Goal: Task Accomplishment & Management: Manage account settings

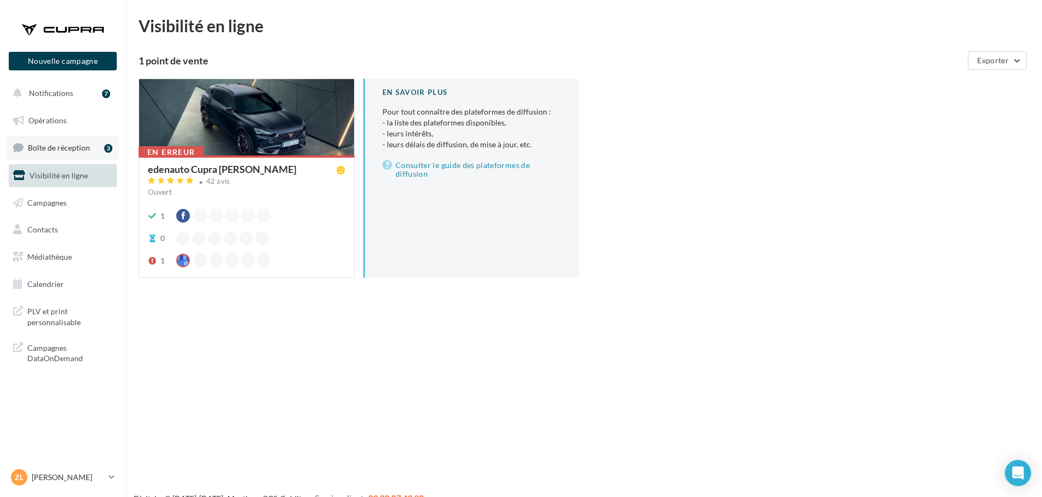
click at [52, 147] on span "Boîte de réception" at bounding box center [59, 147] width 62 height 9
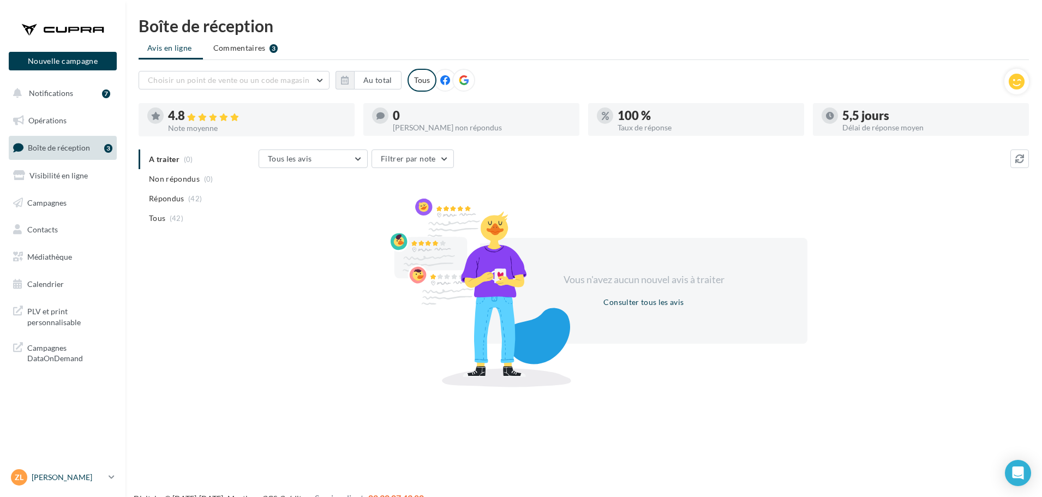
click at [56, 478] on p "[PERSON_NAME]" at bounding box center [68, 477] width 73 height 11
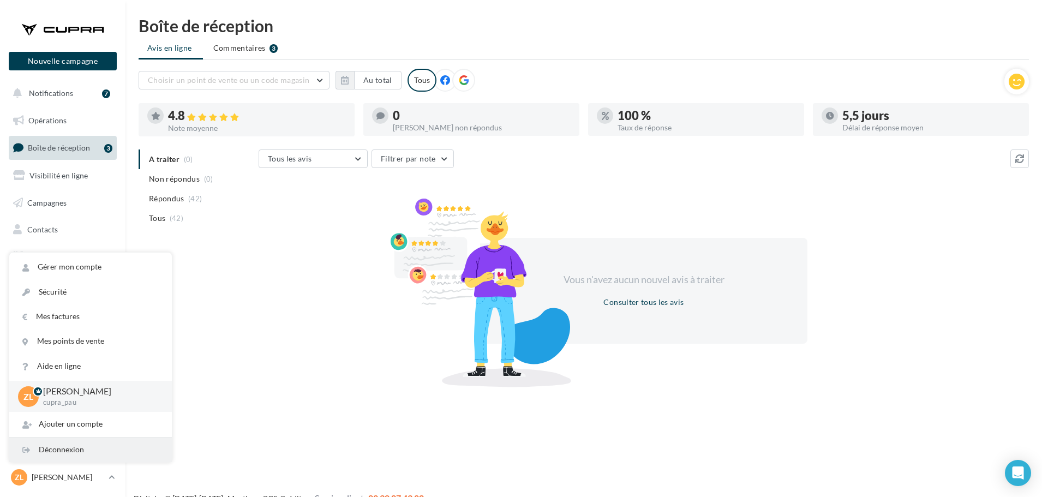
click at [87, 457] on div "Déconnexion" at bounding box center [90, 450] width 163 height 25
